Goal: Task Accomplishment & Management: Use online tool/utility

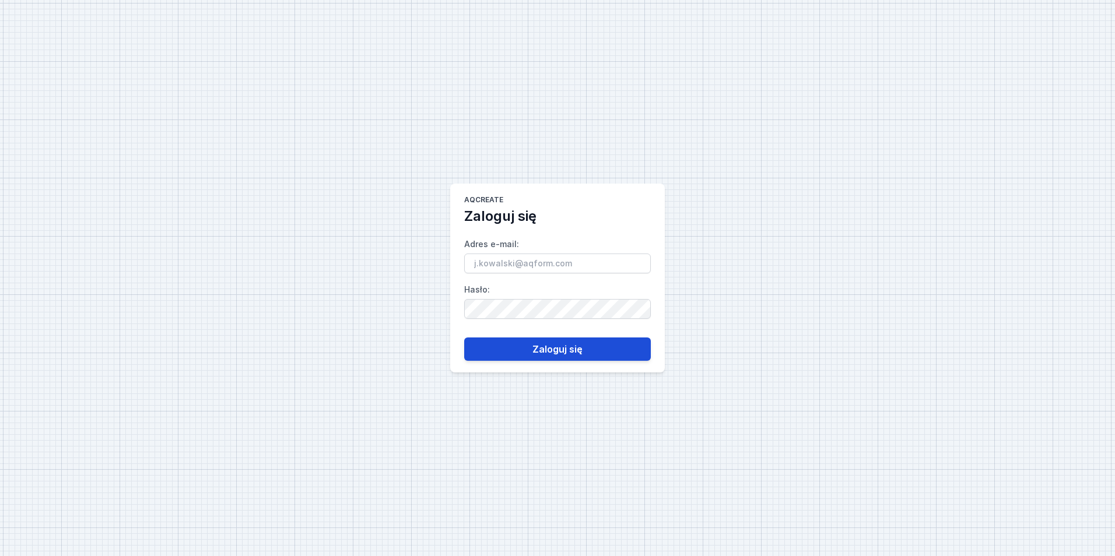
type input "mateusz.ryczkowski@aqform.com"
click at [559, 343] on button "Zaloguj się" at bounding box center [557, 349] width 187 height 23
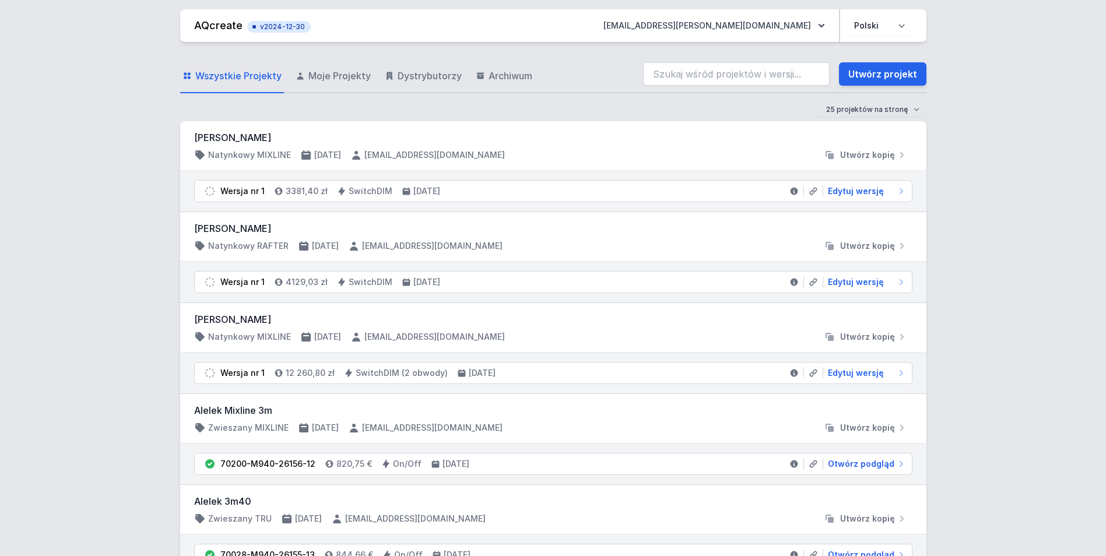
click at [254, 129] on div "Mehmet Dalkilic Natynkowy MIXLINE 11.10.2025 d.zhelizna@luminosfera.pl Utwórz k…" at bounding box center [553, 146] width 746 height 50
click at [846, 193] on span "Edytuj wersję" at bounding box center [856, 191] width 56 height 12
select select "3"
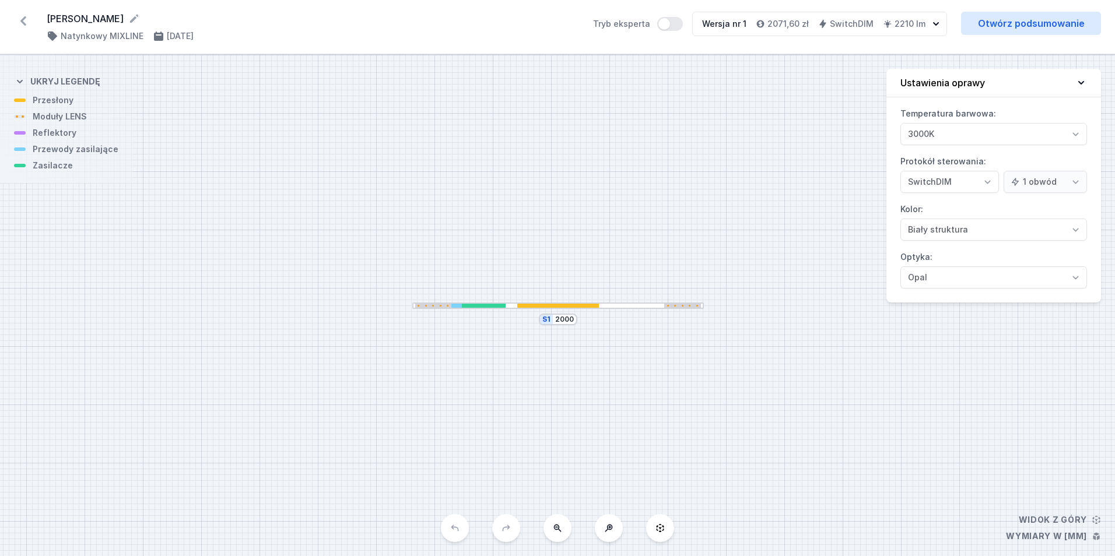
select select "3"
click at [599, 304] on div at bounding box center [557, 306] width 291 height 6
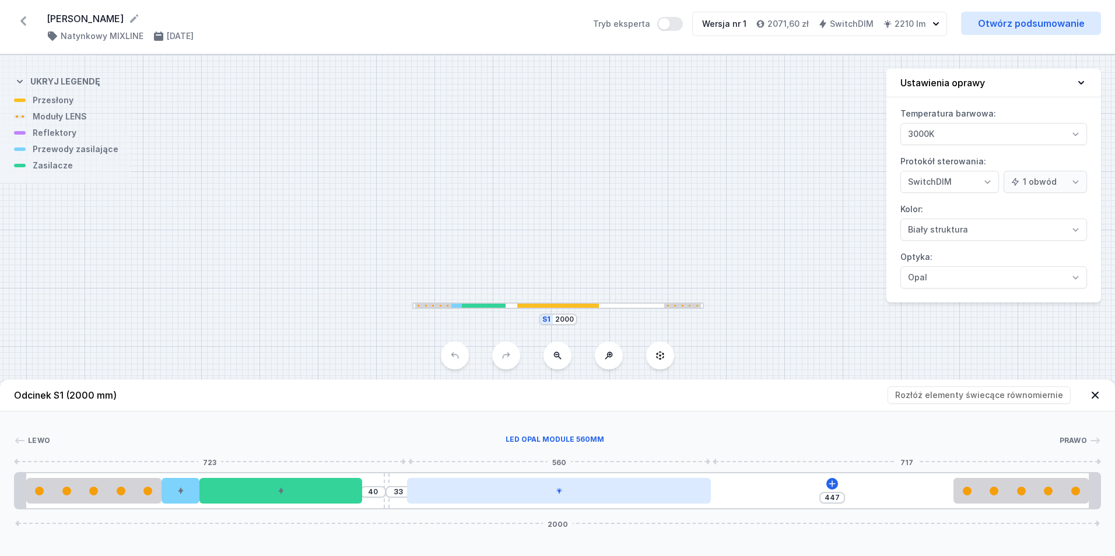
click at [496, 484] on div at bounding box center [559, 491] width 304 height 26
click at [500, 488] on div at bounding box center [559, 491] width 304 height 26
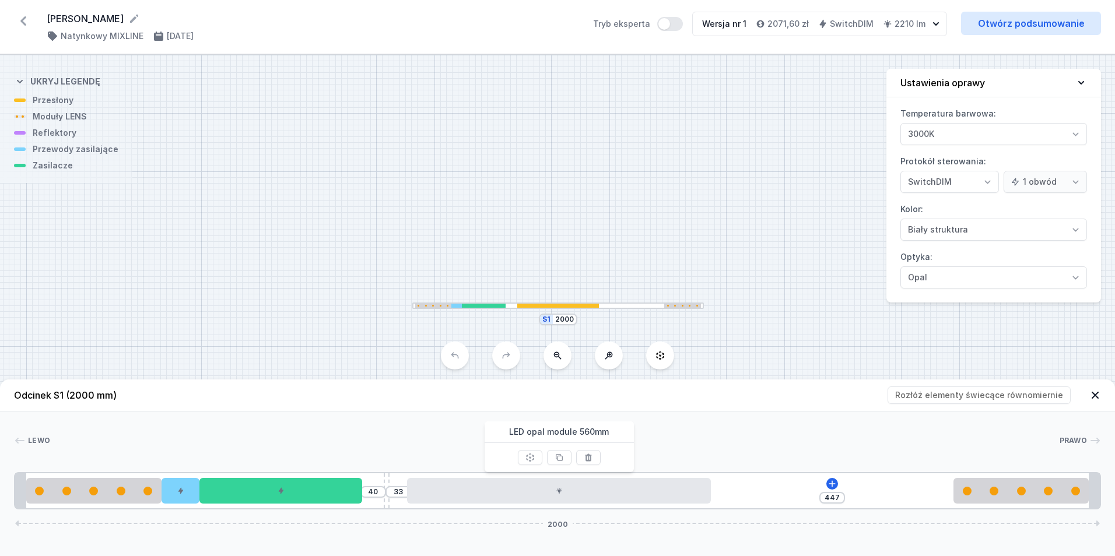
click at [675, 430] on div "Lewo Prawo 1 2 3 4 5 6 2 1 40 33 447 2000 20 250 70 300 40 10 33 560 447 250 20…" at bounding box center [557, 461] width 1115 height 98
click at [988, 19] on link "Otwórz podsumowanie" at bounding box center [1031, 23] width 140 height 23
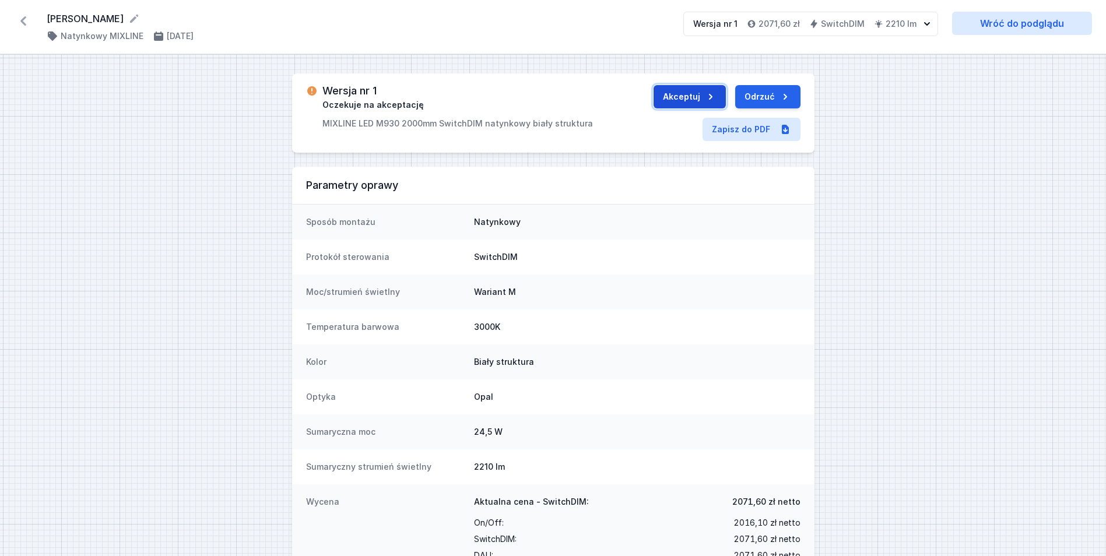
click at [670, 107] on button "Akceptuj" at bounding box center [689, 96] width 72 height 23
click at [733, 103] on button "Wyślij do ERP" at bounding box center [756, 96] width 90 height 23
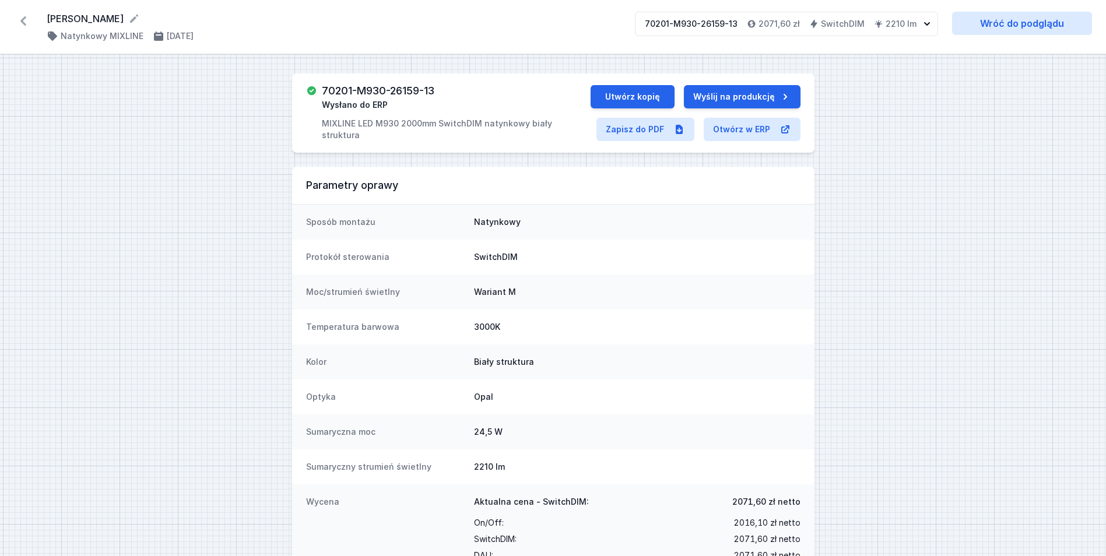
click at [357, 87] on h3 "70201-M930-26159-13" at bounding box center [378, 91] width 113 height 12
copy h3 "70201-M930-26159-13"
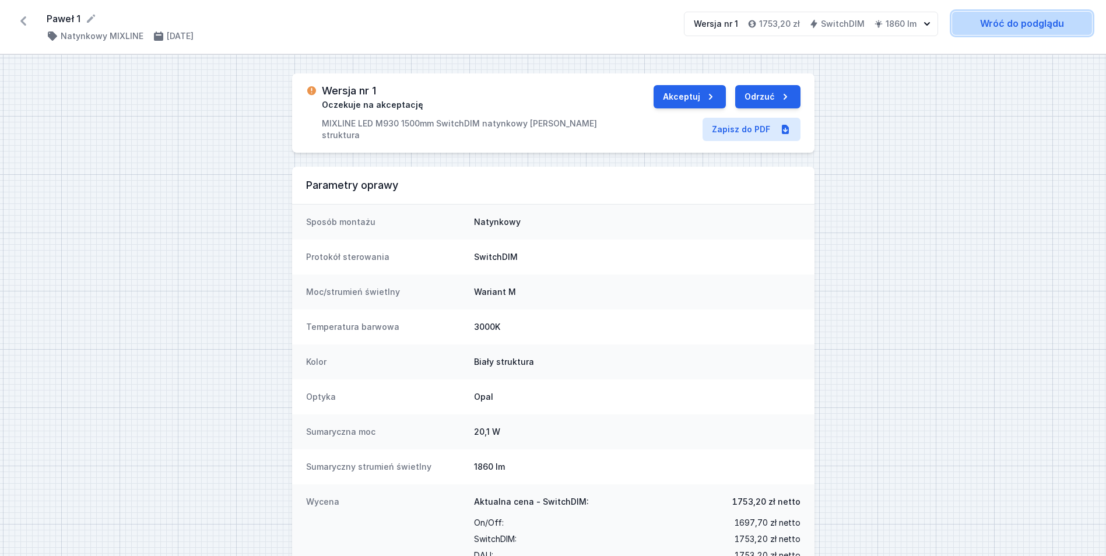
click at [973, 24] on link "Wróć do podglądu" at bounding box center [1022, 23] width 140 height 23
select select "3"
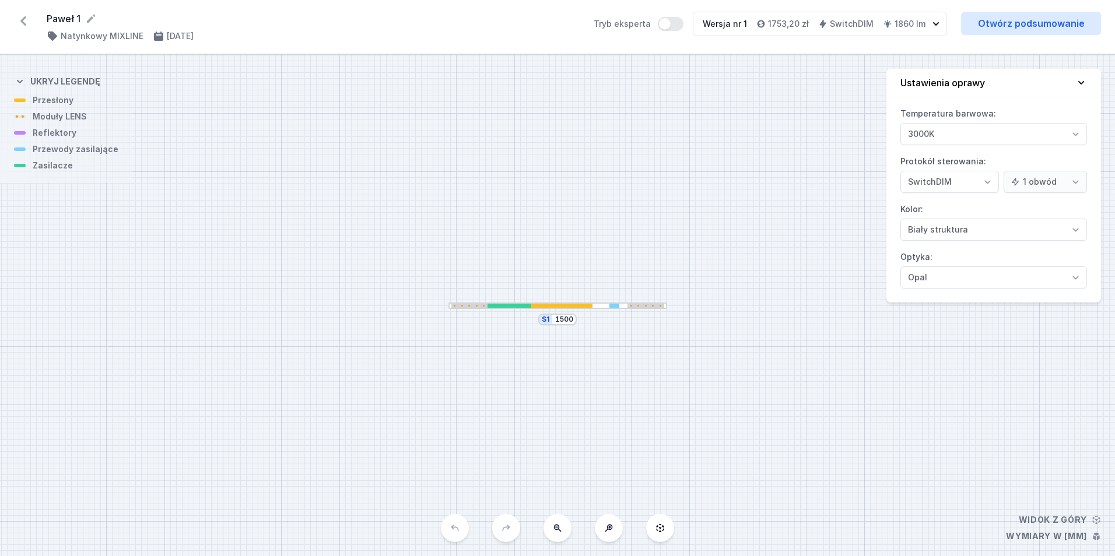
click at [570, 305] on div at bounding box center [561, 306] width 61 height 4
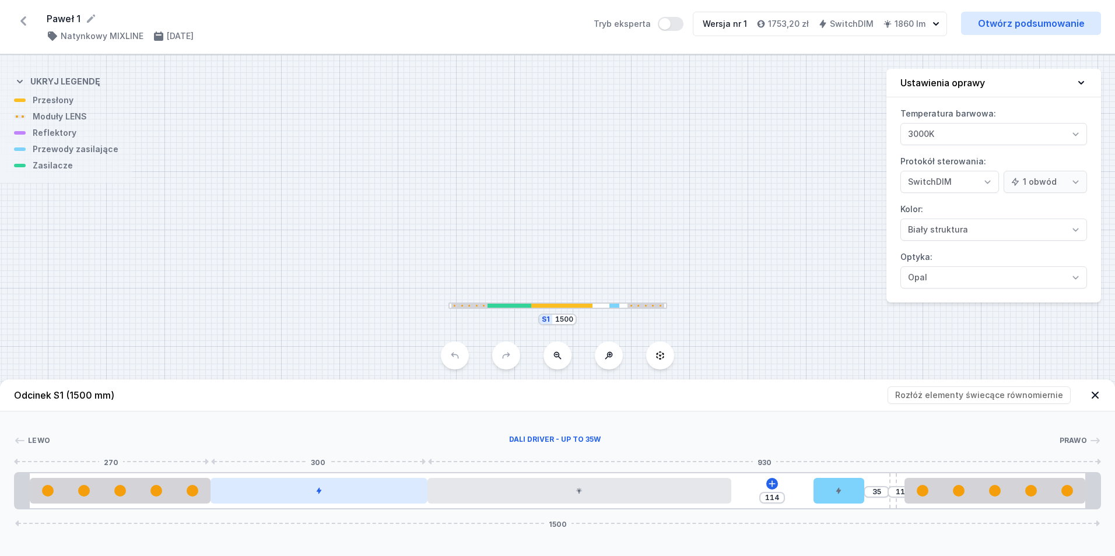
click at [365, 495] on div at bounding box center [318, 491] width 217 height 26
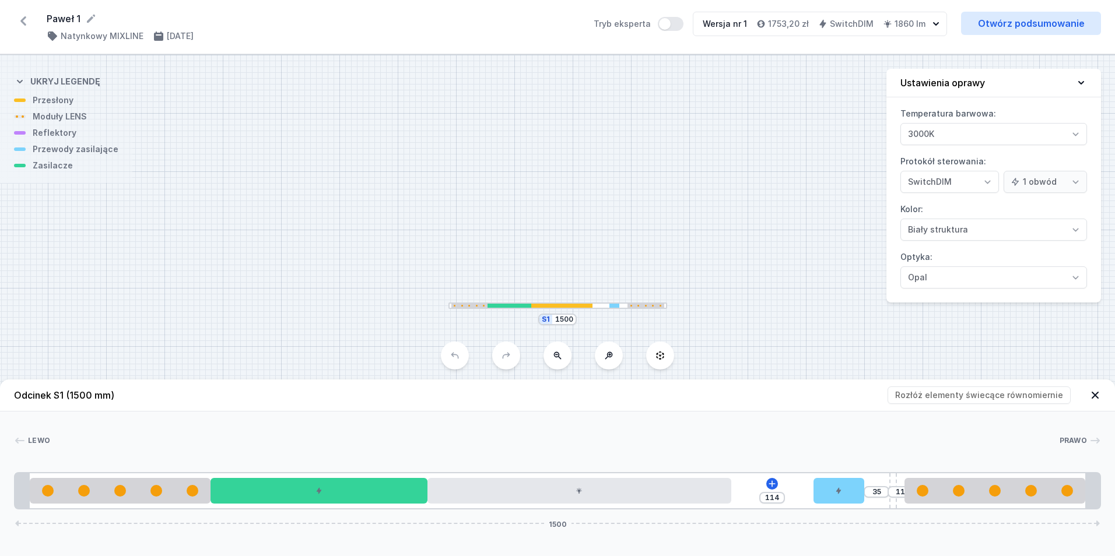
click at [419, 420] on div "[PERSON_NAME] 1 2 3 4 5 6 2 1 114 35 11 1500 20 250 300 420 114 70 35 10 11 250…" at bounding box center [557, 461] width 1115 height 98
